Goal: Check status: Check status

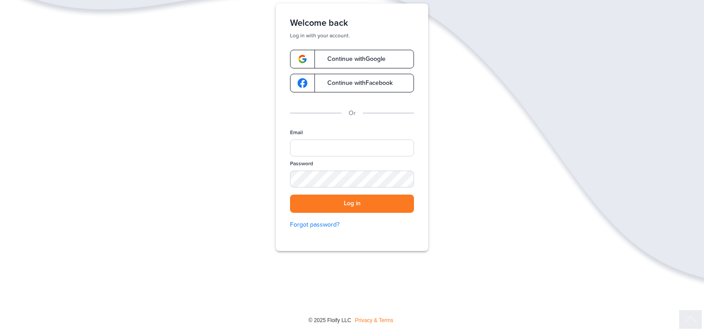
scroll to position [79, 0]
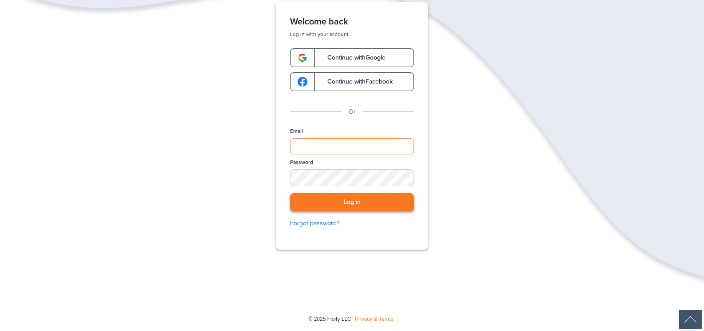
type input "**********"
click at [370, 207] on button "Log in" at bounding box center [352, 202] width 124 height 18
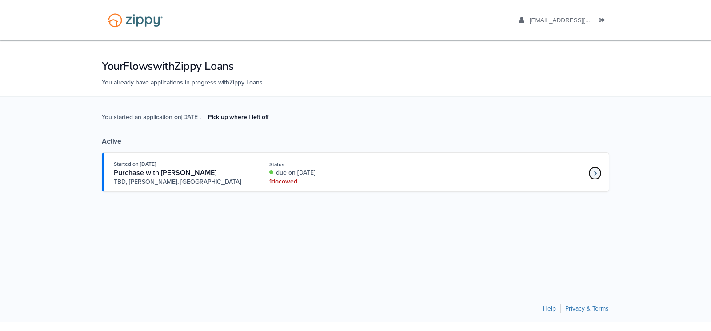
click at [596, 171] on icon "Loan number 4271361" at bounding box center [595, 173] width 3 height 6
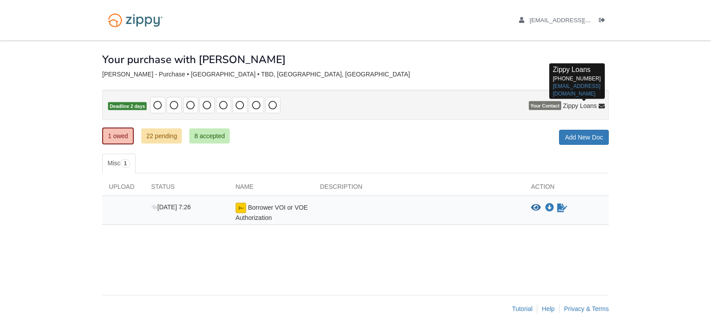
click at [568, 103] on span "Zippy Loans" at bounding box center [580, 105] width 34 height 9
drag, startPoint x: 378, startPoint y: 30, endPoint x: 637, endPoint y: 124, distance: 275.2
click at [637, 124] on body "dkennedyracing@gmail.com Logout ×" at bounding box center [355, 165] width 711 height 331
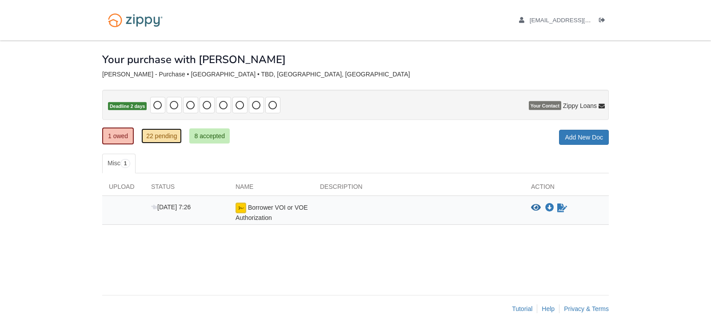
click at [151, 136] on link "22 pending" at bounding box center [161, 135] width 40 height 15
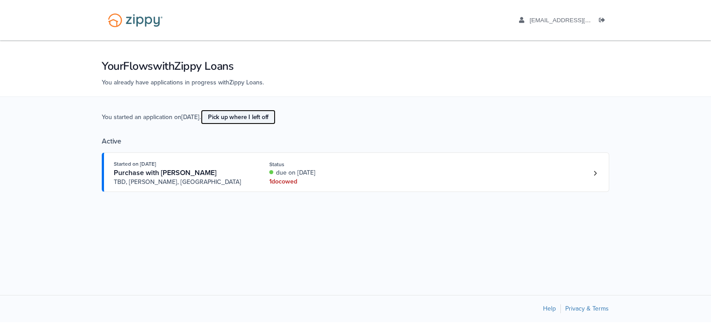
click at [255, 116] on link "Pick up where I left off" at bounding box center [238, 117] width 75 height 15
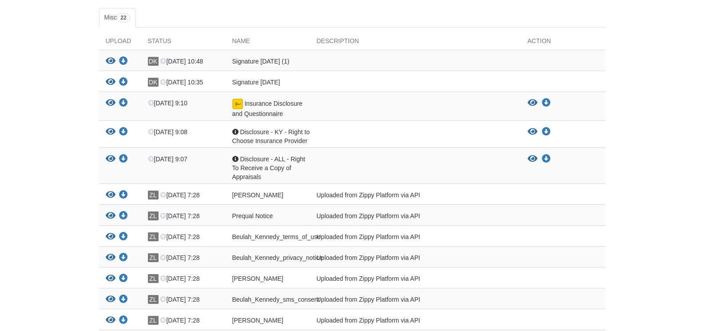
scroll to position [126, 0]
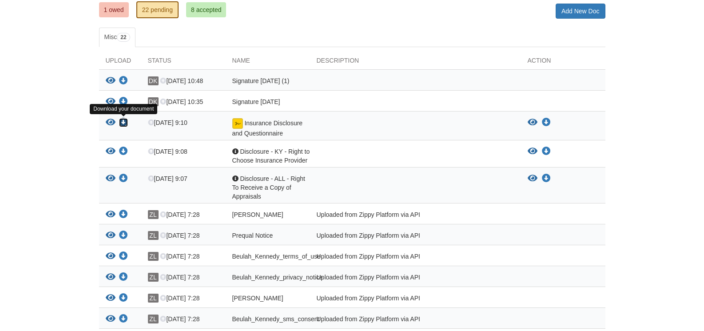
click at [124, 120] on icon "Download Insurance Disclosure and Questionnaire" at bounding box center [123, 122] width 9 height 9
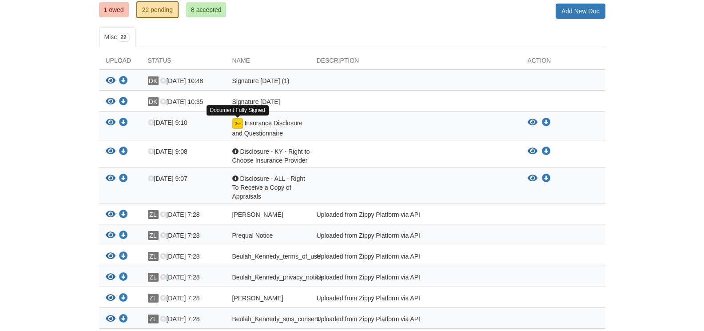
click at [239, 124] on img at bounding box center [237, 123] width 11 height 11
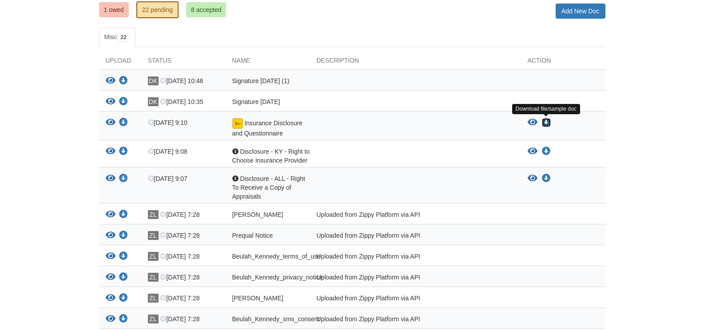
click at [548, 121] on icon "Download Insurance Disclosure and Questionnaire" at bounding box center [546, 122] width 9 height 9
click at [235, 149] on div at bounding box center [235, 151] width 6 height 6
click at [546, 148] on icon "Download Disclosure - KY - Right to Choose Insurance Provider" at bounding box center [546, 151] width 9 height 9
click at [235, 177] on div at bounding box center [235, 178] width 6 height 6
click at [547, 179] on icon "Download Disclosure - ALL - Right To Receive a Copy of Appraisals" at bounding box center [546, 178] width 9 height 9
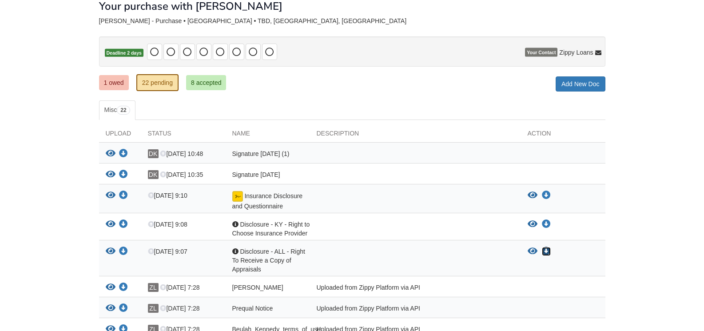
scroll to position [52, 0]
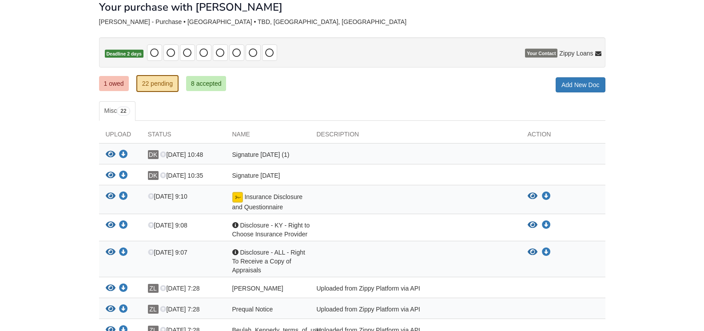
click at [212, 84] on link "8 accepted" at bounding box center [206, 83] width 40 height 15
click at [211, 83] on link "8 accepted" at bounding box center [206, 83] width 40 height 15
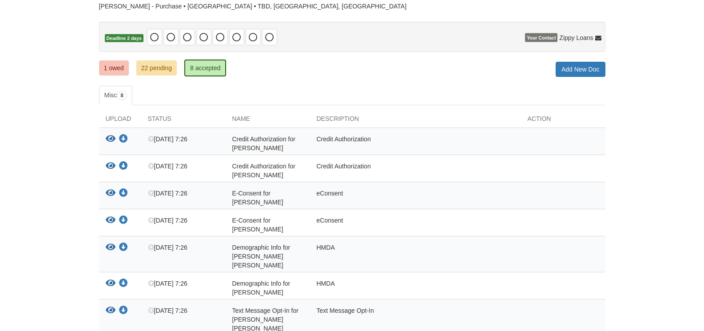
scroll to position [44, 0]
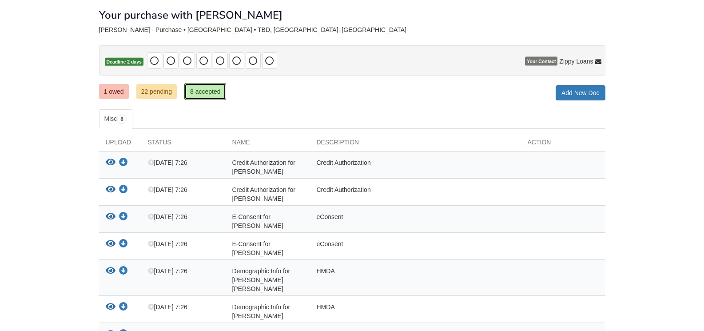
click at [194, 91] on link "8 accepted" at bounding box center [205, 91] width 42 height 17
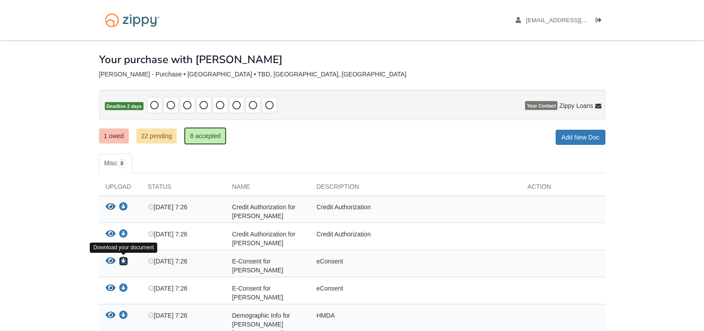
click at [124, 260] on icon "Download E-Consent for Beulah Kennedy" at bounding box center [123, 261] width 9 height 9
click at [155, 133] on link "22 pending" at bounding box center [156, 135] width 40 height 15
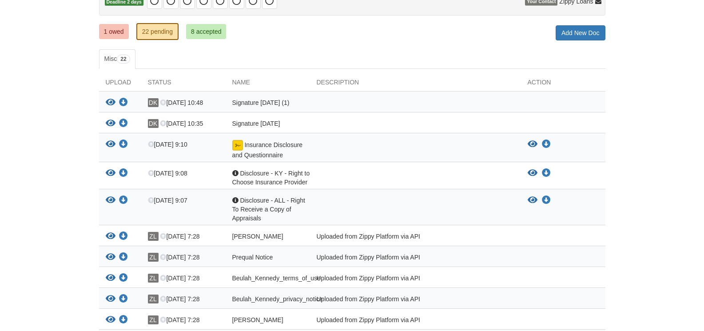
scroll to position [89, 0]
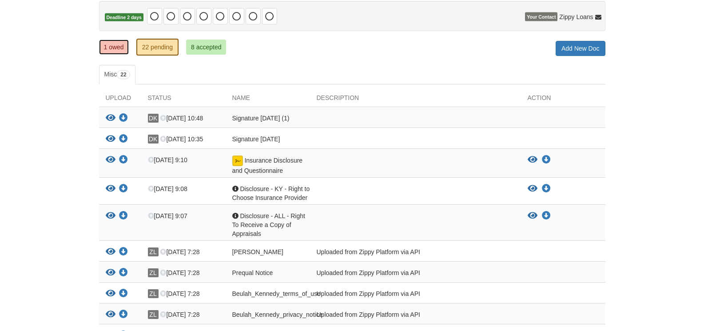
click at [112, 45] on link "1 owed" at bounding box center [114, 47] width 30 height 15
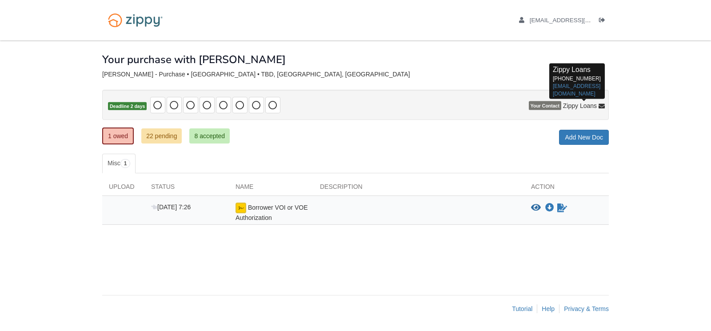
click at [602, 106] on icon at bounding box center [601, 107] width 6 height 6
click at [587, 85] on link "[EMAIL_ADDRESS][DOMAIN_NAME]" at bounding box center [577, 90] width 48 height 14
